Goal: Entertainment & Leisure: Consume media (video, audio)

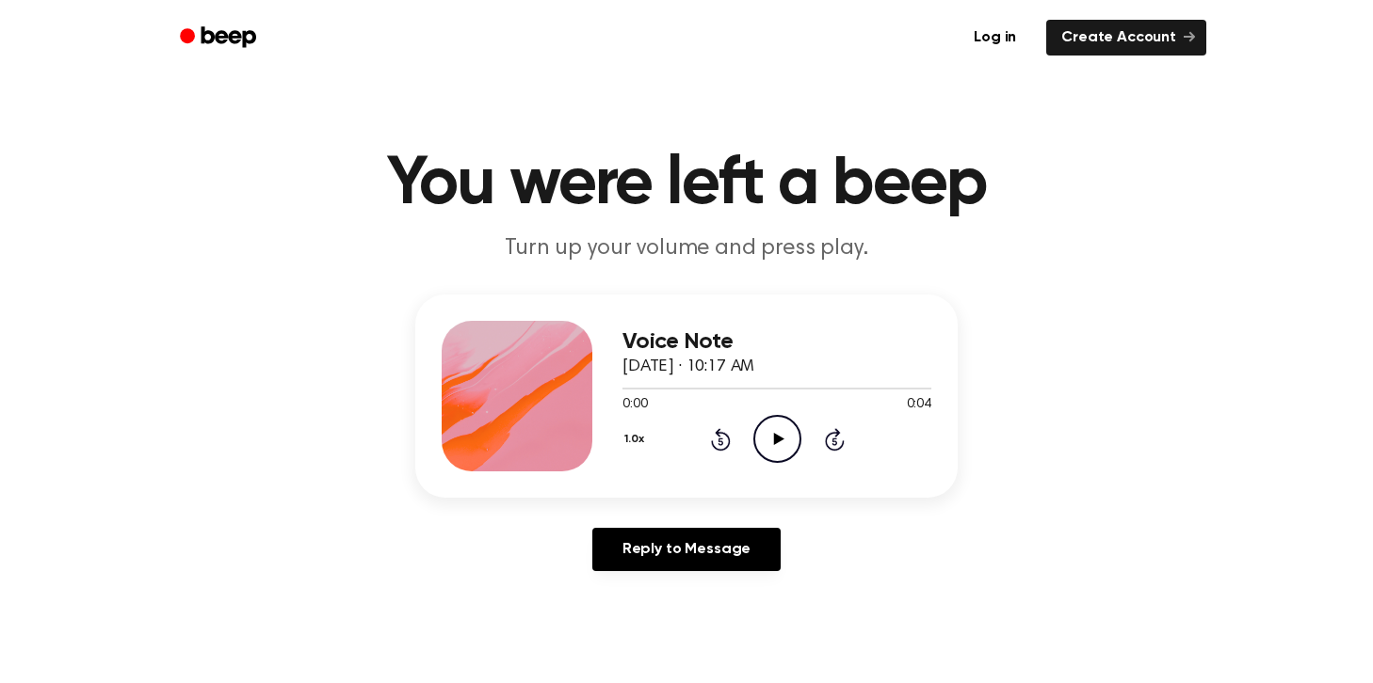
click at [748, 433] on div "1.0x Rewind 5 seconds Play Audio Skip 5 seconds" at bounding box center [776, 439] width 309 height 48
click at [793, 441] on icon "Play Audio" at bounding box center [777, 439] width 48 height 48
click at [776, 441] on icon at bounding box center [778, 439] width 10 height 12
click at [791, 453] on icon "Play Audio" at bounding box center [777, 439] width 48 height 48
click at [779, 428] on icon "Play Audio" at bounding box center [777, 439] width 48 height 48
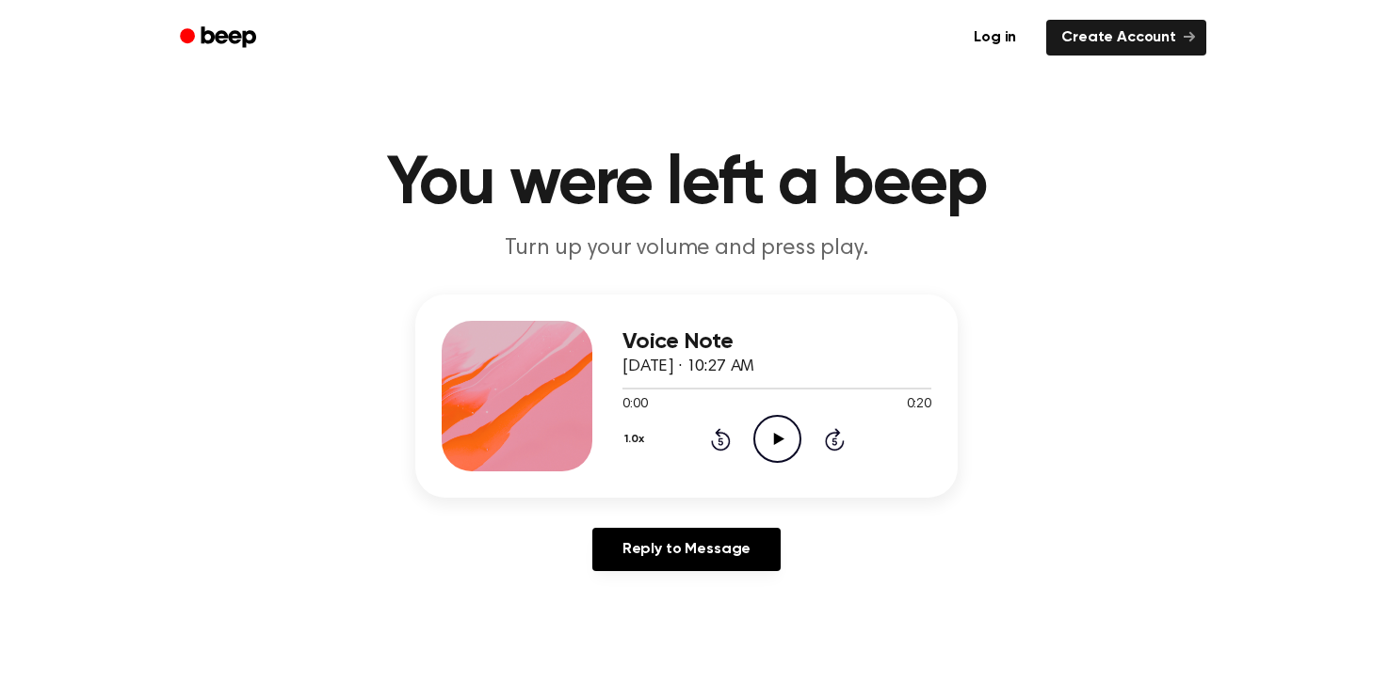
click at [777, 432] on icon "Play Audio" at bounding box center [777, 439] width 48 height 48
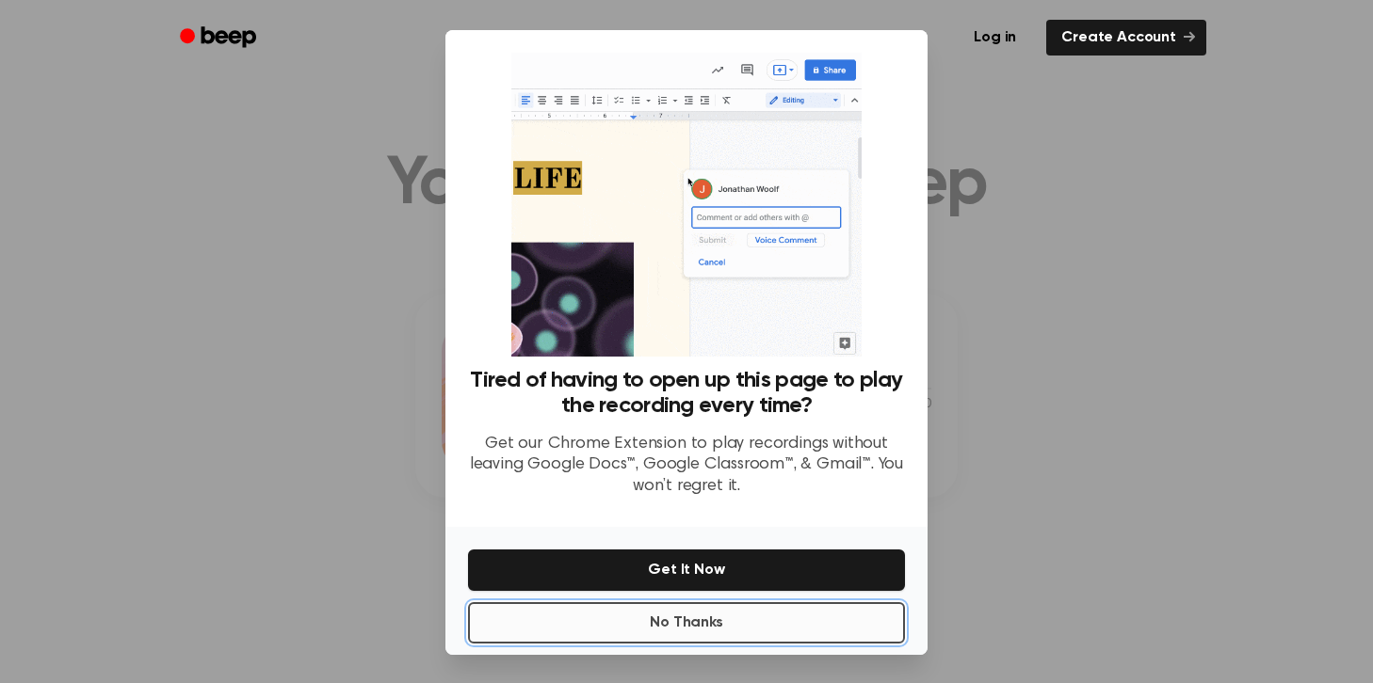
click at [819, 638] on button "No Thanks" at bounding box center [686, 623] width 437 height 41
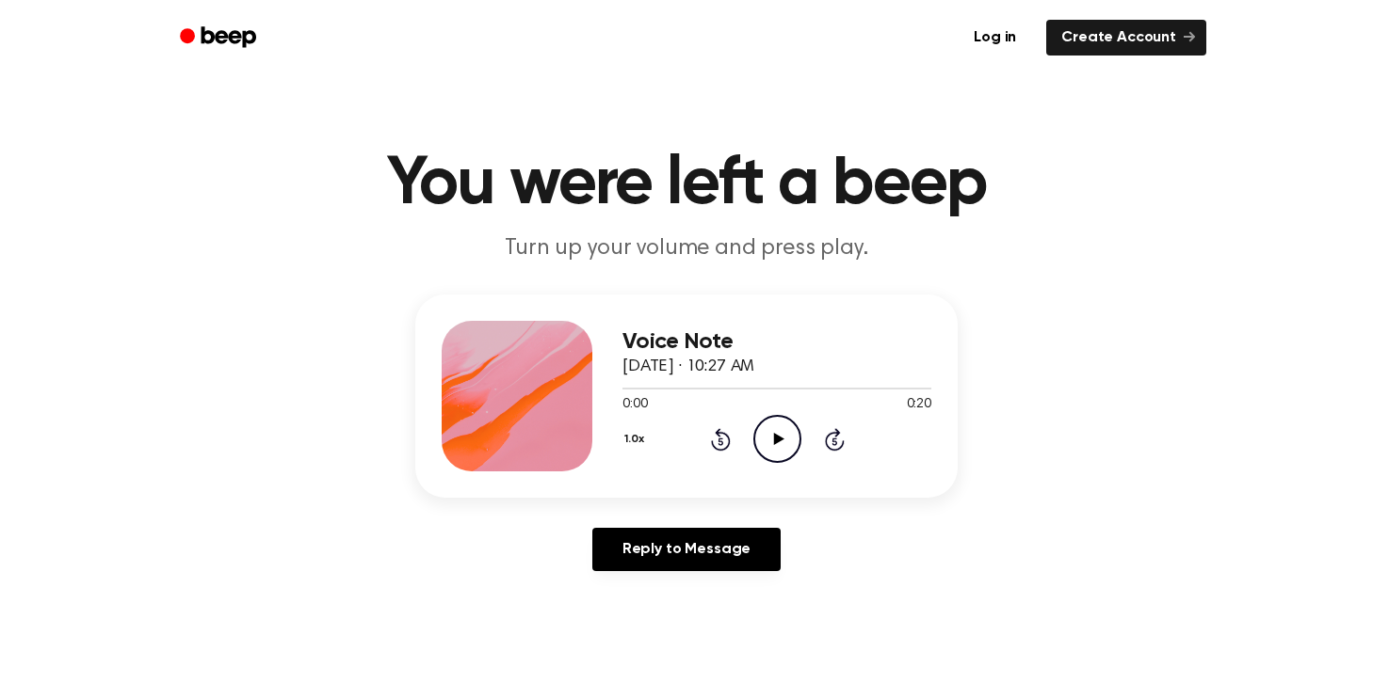
click at [789, 448] on icon "Play Audio" at bounding box center [777, 439] width 48 height 48
click at [782, 432] on icon "Play Audio" at bounding box center [777, 439] width 48 height 48
click at [746, 438] on div "1.0x Rewind 5 seconds Play Audio Skip 5 seconds" at bounding box center [776, 439] width 309 height 48
click at [776, 435] on icon at bounding box center [778, 439] width 10 height 12
click at [760, 427] on icon "Play Audio" at bounding box center [777, 439] width 48 height 48
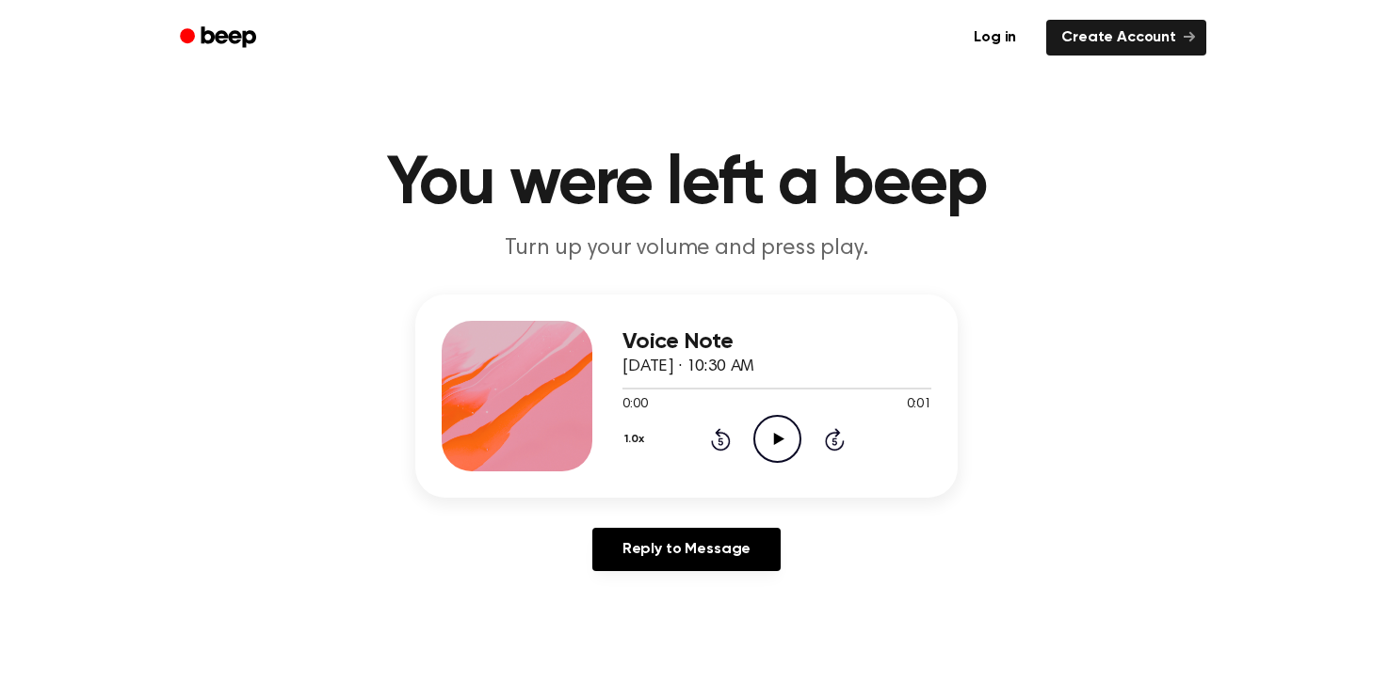
click at [793, 435] on icon "Play Audio" at bounding box center [777, 439] width 48 height 48
